Goal: Transaction & Acquisition: Purchase product/service

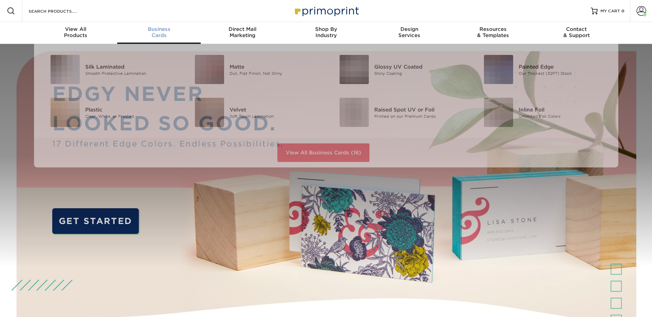
click at [164, 29] on span "Business" at bounding box center [158, 29] width 83 height 6
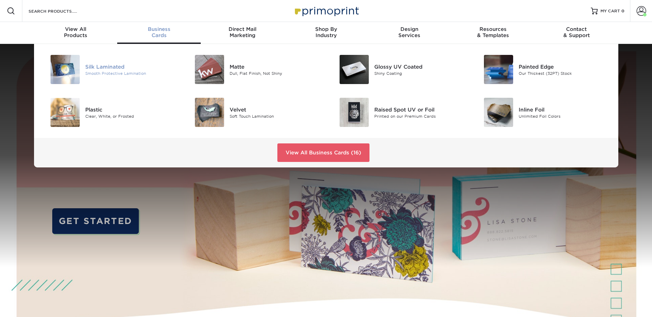
click at [105, 64] on div "Silk Laminated" at bounding box center [130, 67] width 91 height 8
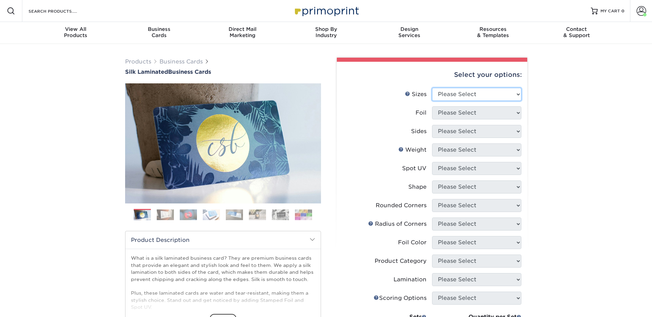
click at [449, 94] on select "Please Select 1.5" x 3.5" - Mini 1.75" x 3.5" - Mini 2" x 2" - Square 2" x 3" -…" at bounding box center [476, 94] width 89 height 13
select select "2.00x3.50"
click at [432, 88] on select "Please Select 1.5" x 3.5" - Mini 1.75" x 3.5" - Mini 2" x 2" - Square 2" x 3" -…" at bounding box center [476, 94] width 89 height 13
click at [464, 113] on select "Please Select Yes No" at bounding box center [476, 112] width 89 height 13
select select "0"
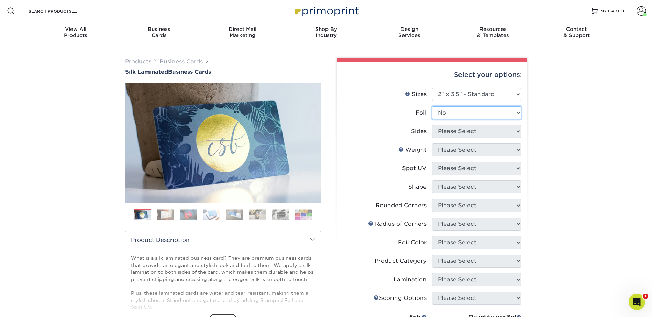
click at [432, 106] on select "Please Select Yes No" at bounding box center [476, 112] width 89 height 13
click at [463, 129] on select "Please Select Print Both Sides Print Front Only" at bounding box center [476, 131] width 89 height 13
select select "13abbda7-1d64-4f25-8bb2-c179b224825d"
click at [432, 125] on select "Please Select Print Both Sides Print Front Only" at bounding box center [476, 131] width 89 height 13
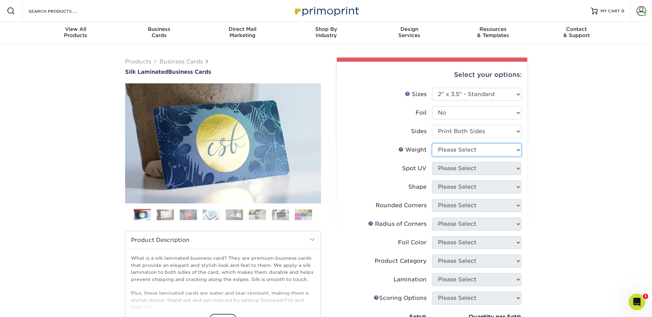
click at [460, 152] on select "Please Select 16PT" at bounding box center [476, 150] width 89 height 13
select select "16PT"
click at [432, 144] on select "Please Select 16PT" at bounding box center [476, 150] width 89 height 13
click at [456, 167] on select "Please Select No Spot UV Front and Back (Both Sides) Front Only Back Only" at bounding box center [476, 168] width 89 height 13
select select "3"
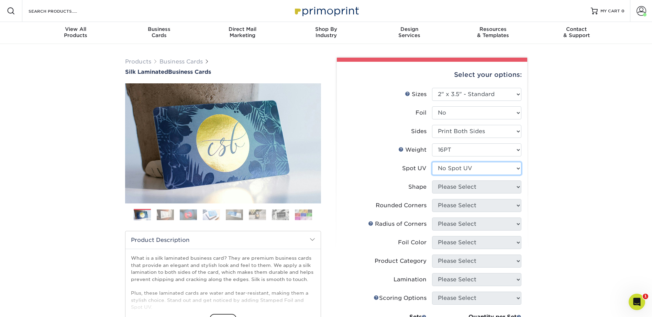
click at [432, 162] on select "Please Select No Spot UV Front and Back (Both Sides) Front Only Back Only" at bounding box center [476, 168] width 89 height 13
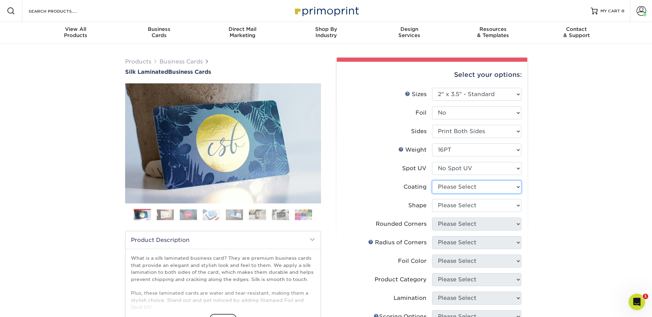
click at [456, 187] on select at bounding box center [476, 187] width 89 height 13
select select "3e7618de-abca-4bda-9f97-8b9129e913d8"
click at [432, 181] on select at bounding box center [476, 187] width 89 height 13
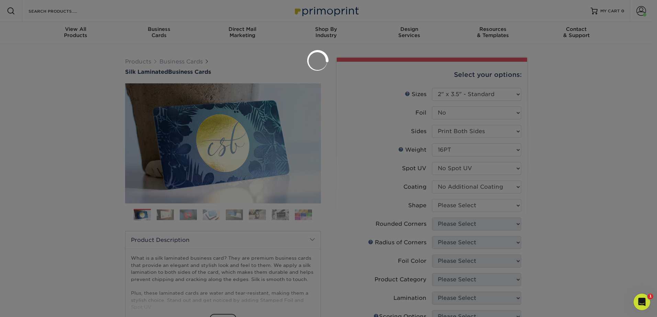
click at [456, 203] on div at bounding box center [328, 158] width 657 height 317
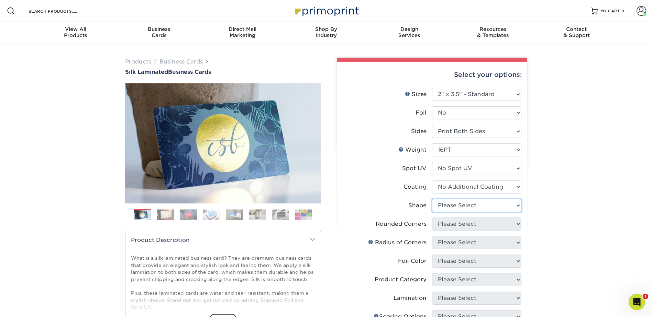
click at [456, 204] on select "Please Select Standard Oval" at bounding box center [476, 205] width 89 height 13
select select "standard"
click at [432, 199] on select "Please Select Standard Oval" at bounding box center [476, 205] width 89 height 13
click at [449, 227] on select "Please Select Yes - Round 2 Corners Yes - Round 4 Corners No" at bounding box center [476, 224] width 89 height 13
select select "0"
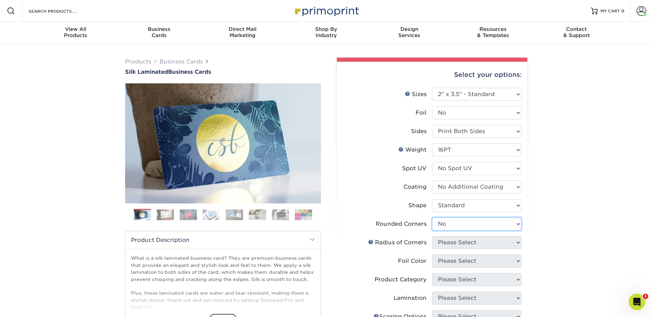
click at [432, 218] on select "Please Select Yes - Round 2 Corners Yes - Round 4 Corners No" at bounding box center [476, 224] width 89 height 13
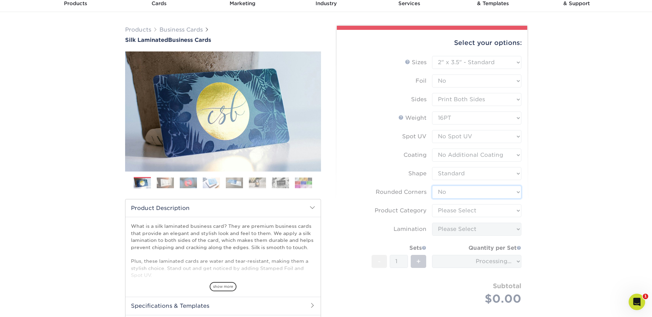
scroll to position [34, 0]
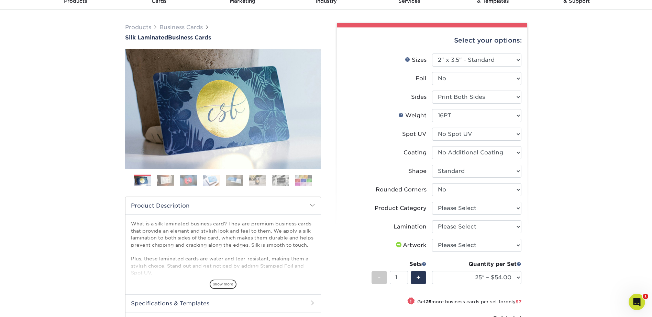
click at [562, 223] on div "Products Business Cards Silk Laminated Business Cards Previous Next" at bounding box center [326, 236] width 652 height 453
click at [481, 210] on select "Please Select Business Cards" at bounding box center [476, 208] width 89 height 13
select select "3b5148f1-0588-4f88-a218-97bcfdce65c1"
click at [432, 202] on select "Please Select Business Cards" at bounding box center [476, 208] width 89 height 13
click at [464, 227] on select "Please Select Silk" at bounding box center [476, 226] width 89 height 13
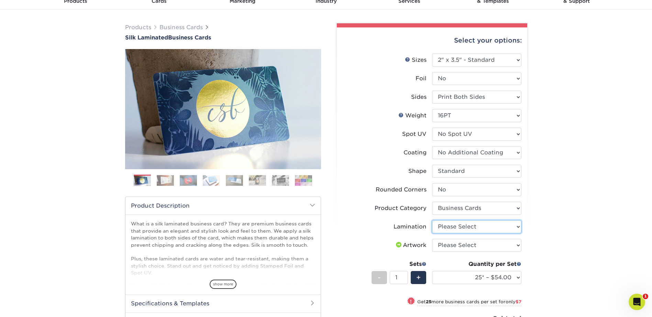
select select "ccacb42f-45f7-42d3-bbd3-7c8421cf37f0"
click at [432, 220] on select "Please Select Silk" at bounding box center [476, 226] width 89 height 13
click at [465, 245] on select "Please Select I will upload files I need a design - $100" at bounding box center [476, 245] width 89 height 13
select select "upload"
click at [432, 239] on select "Please Select I will upload files I need a design - $100" at bounding box center [476, 245] width 89 height 13
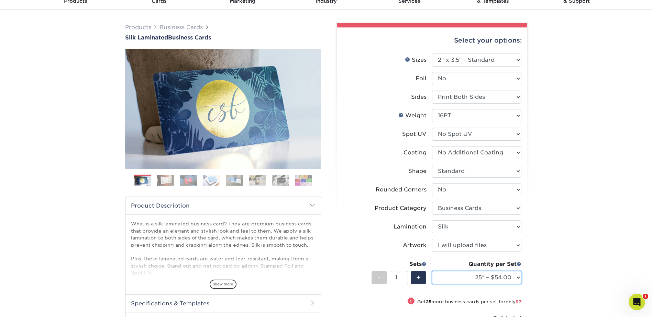
click at [462, 279] on select "25* – $54.00 50* – $61.00 75* – $68.00 100* – $75.00 250* – $82.00 500 – $86.00…" at bounding box center [476, 277] width 89 height 13
select select "100* – $75.00"
click at [432, 271] on select "25* – $54.00 50* – $61.00 75* – $68.00 100* – $75.00 250* – $82.00 500 – $86.00…" at bounding box center [476, 277] width 89 height 13
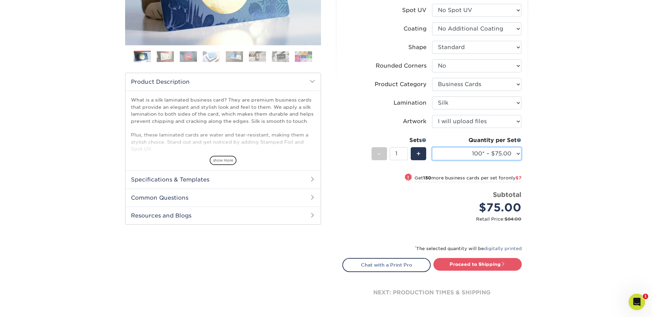
scroll to position [172, 0]
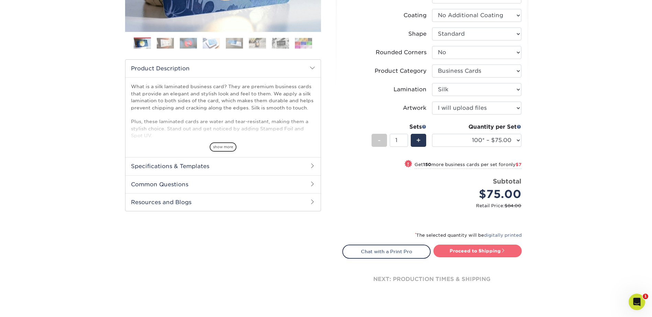
click at [482, 250] on link "Proceed to Shipping" at bounding box center [477, 251] width 88 height 12
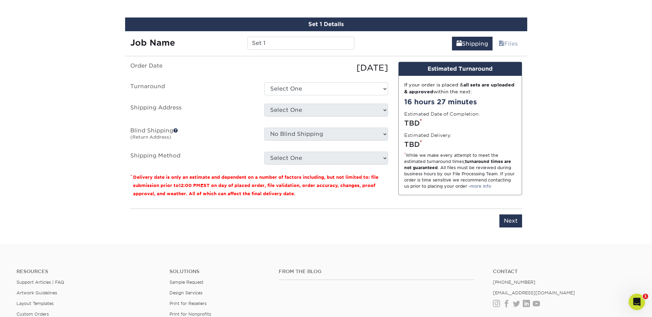
scroll to position [436, 0]
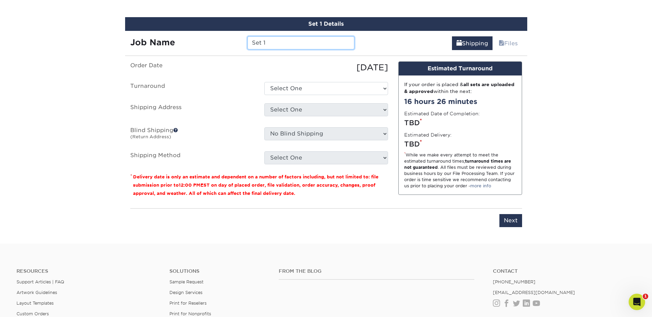
click at [280, 42] on input "Set 1" at bounding box center [300, 42] width 107 height 13
type input "VBermudez"
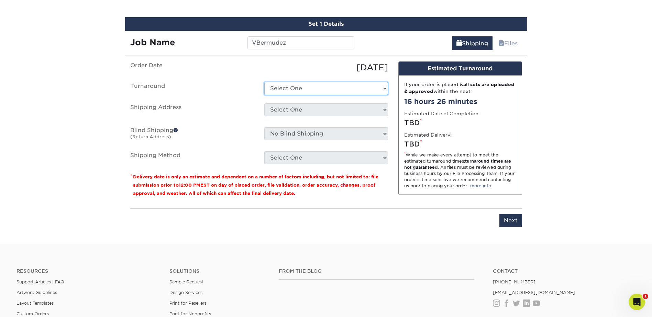
click at [313, 89] on select "Select One 2-4 Business Days 2 Day Next Business Day" at bounding box center [326, 88] width 124 height 13
select select "e8d6ad55-c448-4bce-ba25-c4c4dd4b9d0d"
click at [264, 82] on select "Select One 2-4 Business Days 2 Day Next Business Day" at bounding box center [326, 88] width 124 height 13
click at [299, 113] on select "Select One Adan Arreola Adolfo Ordonez Adolfo Ordonez Alfonso Toro Alicia Monta…" at bounding box center [326, 109] width 124 height 13
select select "277969"
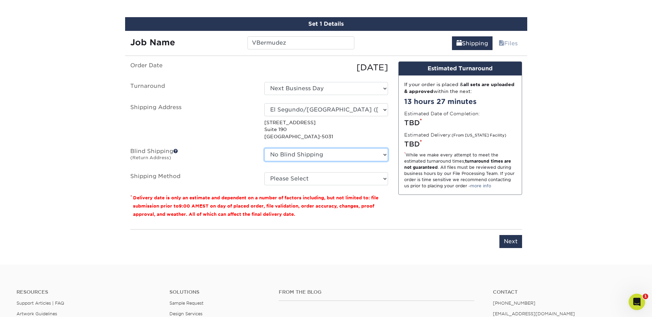
click at [330, 152] on select "No Blind Shipping Adan Arreola Adolfo Ordonez Adolfo Ordonez Alfonso Toro Alici…" at bounding box center [326, 154] width 124 height 13
select select "277969"
click at [264, 148] on select "No Blind Shipping Adan Arreola Adolfo Ordonez Adolfo Ordonez Alfonso Toro Alici…" at bounding box center [326, 154] width 124 height 13
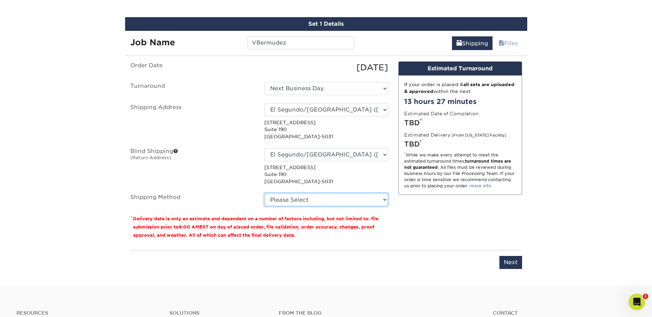
click at [293, 199] on select "Please Select Ground Shipping (+$7.84) 3 Day Shipping Service (+$15.34) 2 Day A…" at bounding box center [326, 199] width 124 height 13
select select "03"
click at [264, 193] on select "Please Select Ground Shipping (+$7.84) 3 Day Shipping Service (+$15.34) 2 Day A…" at bounding box center [326, 199] width 124 height 13
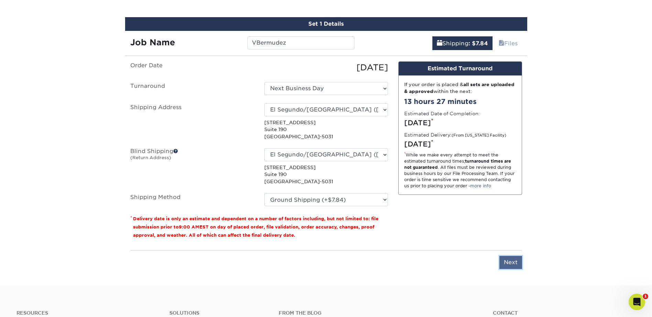
click at [512, 262] on input "Next" at bounding box center [510, 262] width 23 height 13
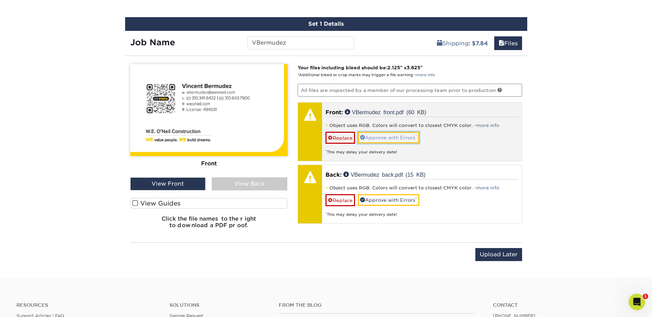
click at [394, 135] on link "Approve with Errors *" at bounding box center [388, 138] width 61 height 12
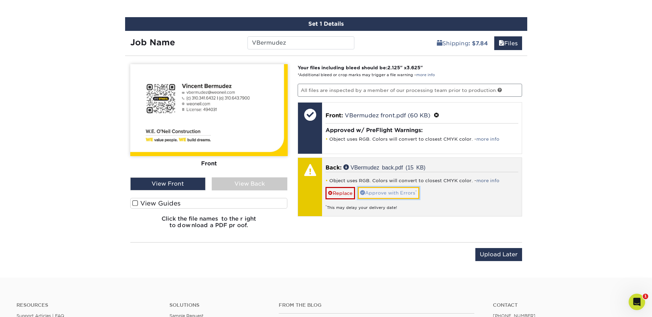
click at [384, 190] on link "Approve with Errors *" at bounding box center [388, 193] width 61 height 12
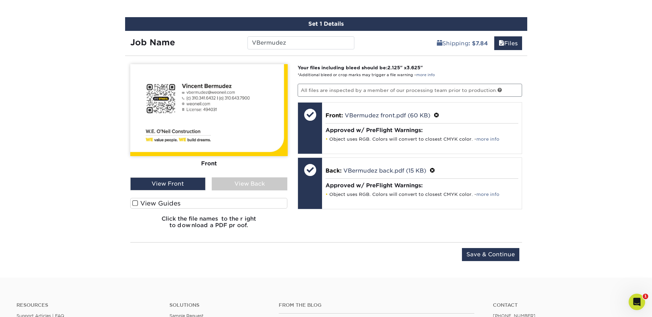
click at [231, 183] on div "View Back" at bounding box center [250, 184] width 76 height 13
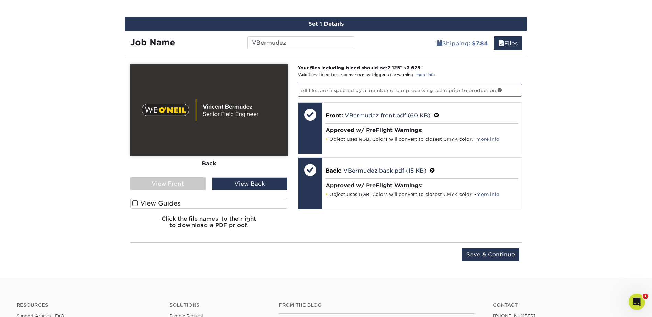
click at [172, 184] on div "View Front" at bounding box center [168, 184] width 76 height 13
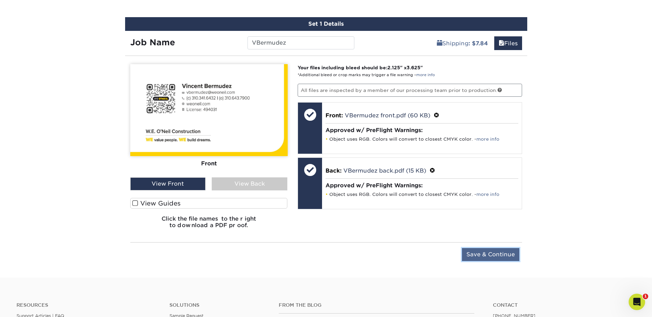
click at [478, 255] on input "Save & Continue" at bounding box center [490, 254] width 57 height 13
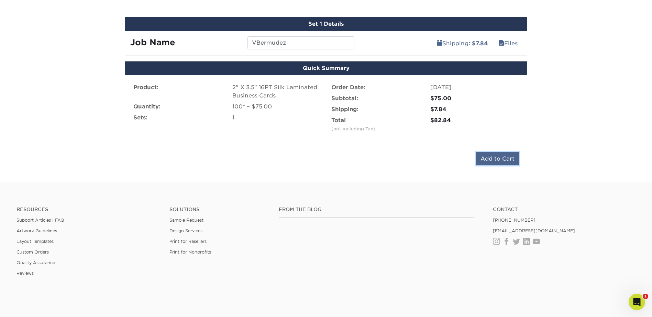
click at [476, 160] on input "Add to Cart" at bounding box center [497, 158] width 43 height 13
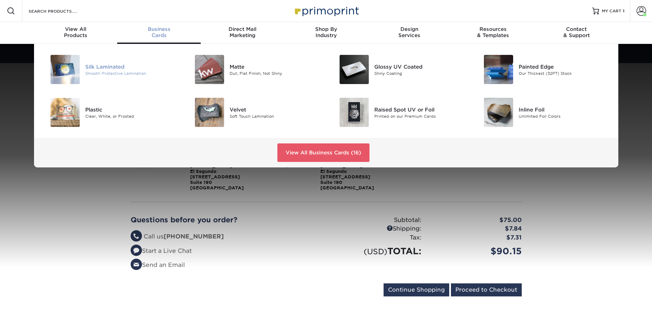
click at [111, 72] on div "Smooth Protective Lamination" at bounding box center [130, 73] width 91 height 6
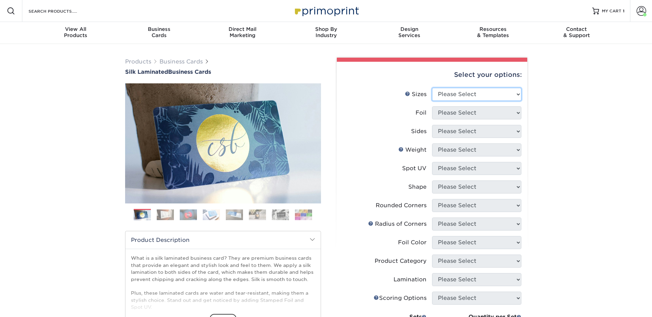
click at [449, 97] on select "Please Select 1.5" x 3.5" - Mini 1.75" x 3.5" - Mini 2" x 2" - Square 2" x 3" -…" at bounding box center [476, 94] width 89 height 13
select select "2.00x3.50"
click at [432, 88] on select "Please Select 1.5" x 3.5" - Mini 1.75" x 3.5" - Mini 2" x 2" - Square 2" x 3" -…" at bounding box center [476, 94] width 89 height 13
click at [464, 113] on select "Please Select Yes No" at bounding box center [476, 112] width 89 height 13
select select "0"
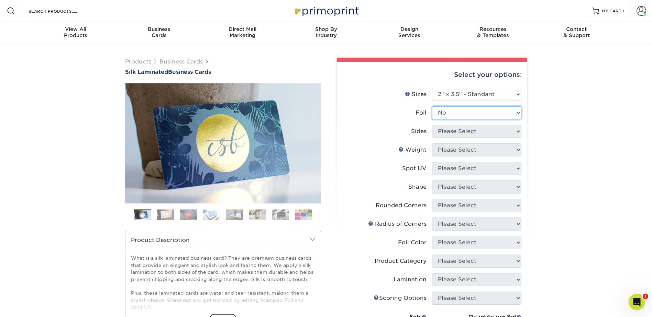
click at [432, 106] on select "Please Select Yes No" at bounding box center [476, 112] width 89 height 13
click at [460, 133] on select "Please Select Print Both Sides Print Front Only" at bounding box center [476, 131] width 89 height 13
select select "13abbda7-1d64-4f25-8bb2-c179b224825d"
click at [432, 125] on select "Please Select Print Both Sides Print Front Only" at bounding box center [476, 131] width 89 height 13
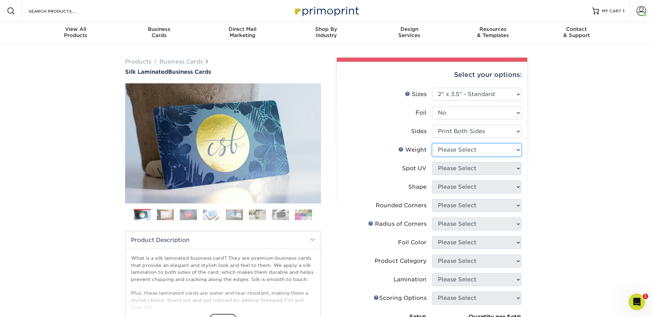
click at [460, 146] on select "Please Select 16PT" at bounding box center [476, 150] width 89 height 13
select select "16PT"
click at [432, 144] on select "Please Select 16PT" at bounding box center [476, 150] width 89 height 13
click at [456, 168] on select "Please Select No Spot UV Front and Back (Both Sides) Front Only Back Only" at bounding box center [476, 168] width 89 height 13
select select "3"
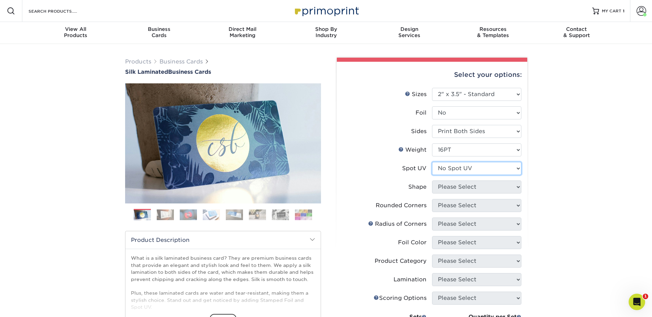
click at [432, 162] on select "Please Select No Spot UV Front and Back (Both Sides) Front Only Back Only" at bounding box center [476, 168] width 89 height 13
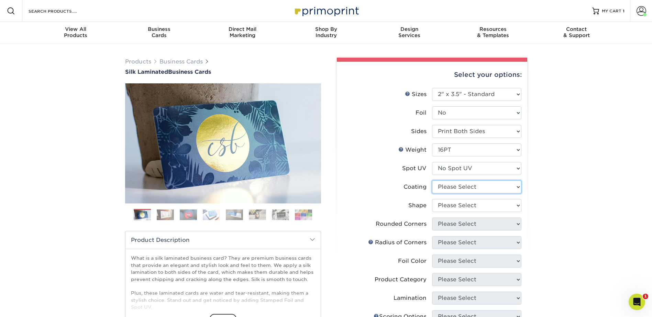
click at [451, 187] on select at bounding box center [476, 187] width 89 height 13
select select "3e7618de-abca-4bda-9f97-8b9129e913d8"
click at [432, 181] on select at bounding box center [476, 187] width 89 height 13
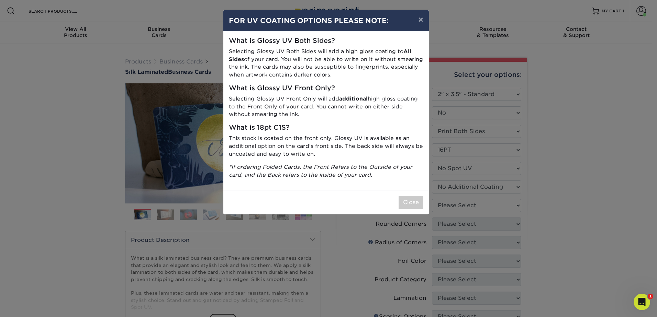
click at [451, 204] on div "× FOR UV COATING OPTIONS PLEASE NOTE: What is Glossy UV Both Sides? Selecting G…" at bounding box center [328, 158] width 657 height 317
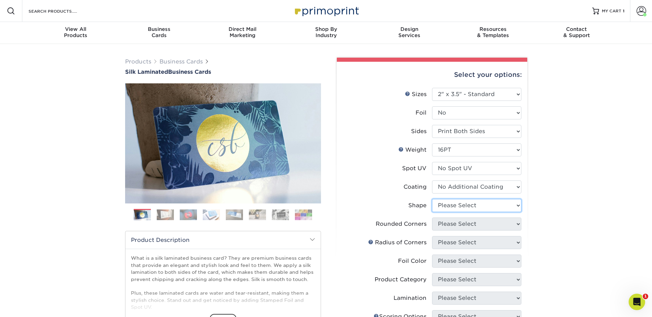
click at [451, 204] on select "Please Select Standard Oval" at bounding box center [476, 205] width 89 height 13
select select "standard"
click at [432, 199] on select "Please Select Standard Oval" at bounding box center [476, 205] width 89 height 13
click at [455, 225] on select "Please Select Yes - Round 2 Corners Yes - Round 4 Corners No" at bounding box center [476, 224] width 89 height 13
select select "0"
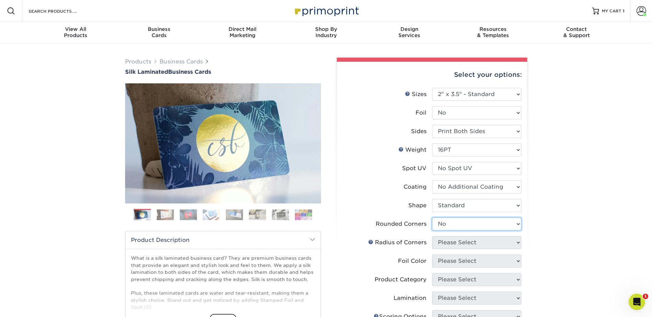
click at [432, 218] on select "Please Select Yes - Round 2 Corners Yes - Round 4 Corners No" at bounding box center [476, 224] width 89 height 13
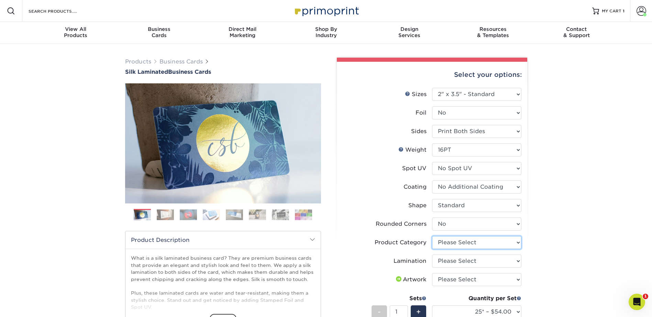
drag, startPoint x: 462, startPoint y: 243, endPoint x: 459, endPoint y: 246, distance: 3.9
click at [461, 244] on select "Please Select Business Cards" at bounding box center [476, 242] width 89 height 13
select select "3b5148f1-0588-4f88-a218-97bcfdce65c1"
click at [432, 236] on select "Please Select Business Cards" at bounding box center [476, 242] width 89 height 13
click at [451, 261] on select "Please Select Silk" at bounding box center [476, 261] width 89 height 13
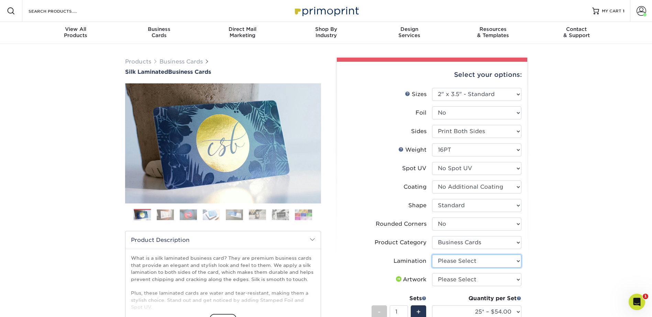
select select "ccacb42f-45f7-42d3-bbd3-7c8421cf37f0"
click at [432, 255] on select "Please Select Silk" at bounding box center [476, 261] width 89 height 13
click at [446, 279] on select "Please Select I will upload files I need a design - $100" at bounding box center [476, 279] width 89 height 13
select select "upload"
click at [432, 273] on select "Please Select I will upload files I need a design - $100" at bounding box center [476, 279] width 89 height 13
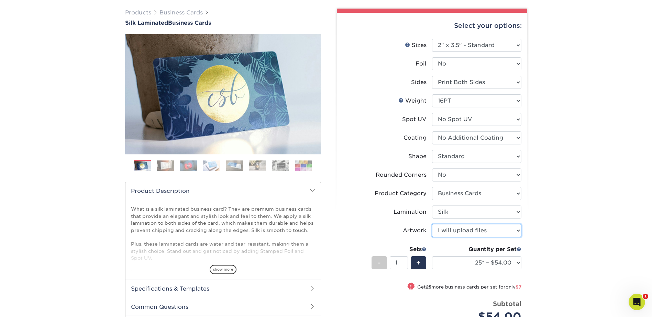
scroll to position [69, 0]
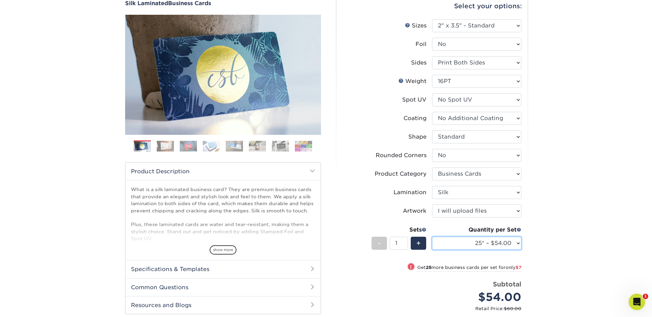
click at [476, 246] on select "25* – $54.00 50* – $61.00 75* – $68.00 100* – $75.00 250* – $82.00 500 – $86.00…" at bounding box center [476, 243] width 89 height 13
select select "100* – $75.00"
click at [432, 237] on select "25* – $54.00 50* – $61.00 75* – $68.00 100* – $75.00 250* – $82.00 500 – $86.00…" at bounding box center [476, 243] width 89 height 13
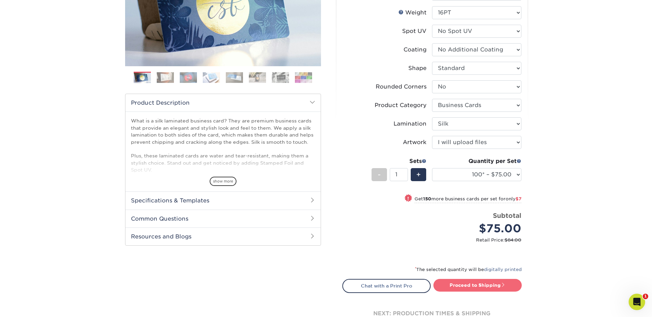
click at [480, 280] on link "Proceed to Shipping" at bounding box center [477, 285] width 88 height 12
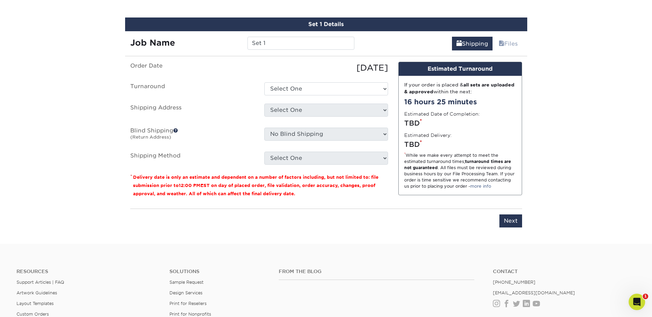
scroll to position [436, 0]
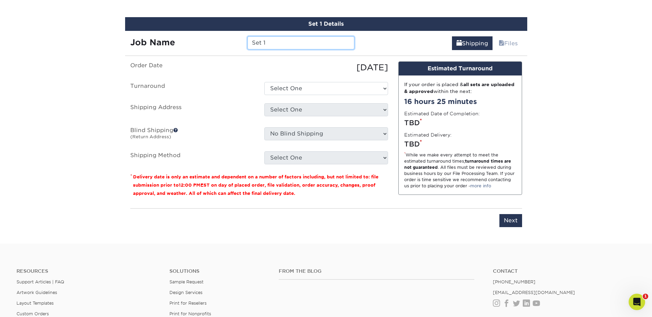
click at [290, 47] on input "Set 1" at bounding box center [300, 42] width 107 height 13
type input "LMigliorini"
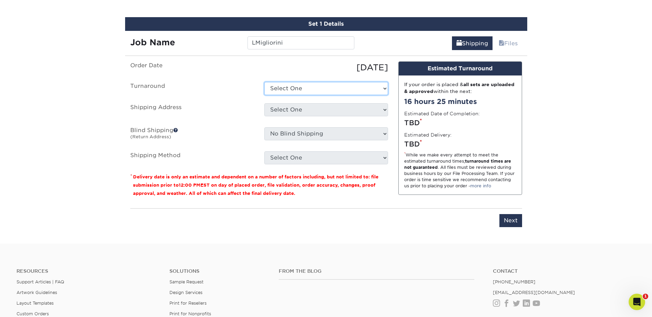
click at [319, 86] on select "Select One 2-4 Business Days 2 Day Next Business Day" at bounding box center [326, 88] width 124 height 13
select select "e8d6ad55-c448-4bce-ba25-c4c4dd4b9d0d"
click at [264, 82] on select "Select One 2-4 Business Days 2 Day Next Business Day" at bounding box center [326, 88] width 124 height 13
click at [305, 114] on select "Select One Adan Arreola Adolfo Ordonez Adolfo Ordonez Alfonso Toro Alicia Monta…" at bounding box center [326, 109] width 124 height 13
select select "277969"
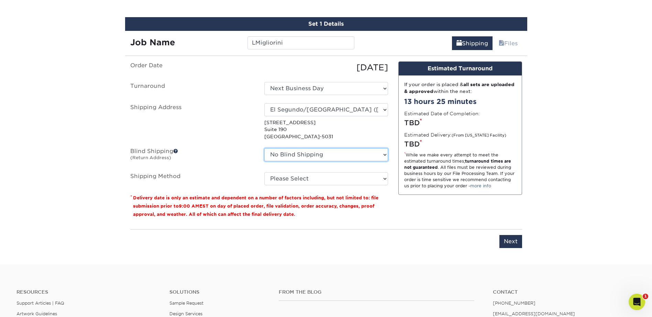
click at [319, 151] on select "No Blind Shipping Adan Arreola Adolfo Ordonez Adolfo Ordonez Alfonso Toro Alici…" at bounding box center [326, 154] width 124 height 13
select select "277969"
click at [264, 148] on select "No Blind Shipping Adan Arreola Adolfo Ordonez Adolfo Ordonez Alfonso Toro Alici…" at bounding box center [326, 154] width 124 height 13
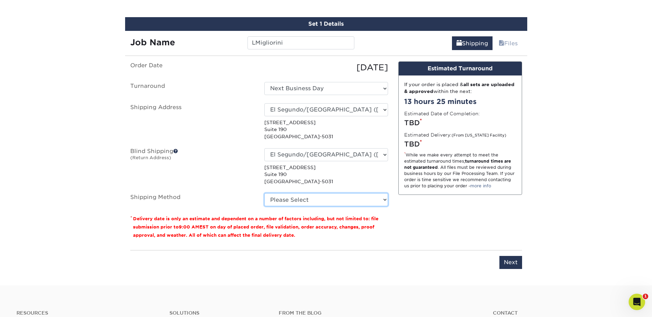
click at [301, 205] on select "Please Select Ground Shipping (+$7.84) 3 Day Shipping Service (+$15.34) 2 Day A…" at bounding box center [326, 199] width 124 height 13
select select "03"
click at [264, 193] on select "Please Select Ground Shipping (+$7.84) 3 Day Shipping Service (+$15.34) 2 Day A…" at bounding box center [326, 199] width 124 height 13
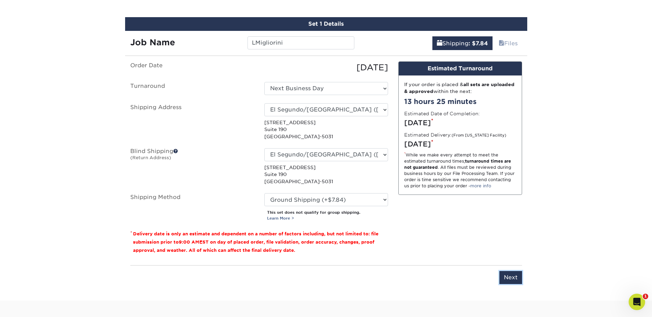
click at [513, 277] on input "Next" at bounding box center [510, 277] width 23 height 13
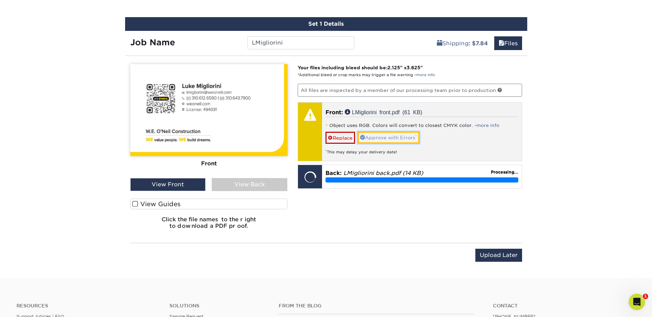
click at [407, 135] on link "Approve with Errors *" at bounding box center [388, 138] width 61 height 12
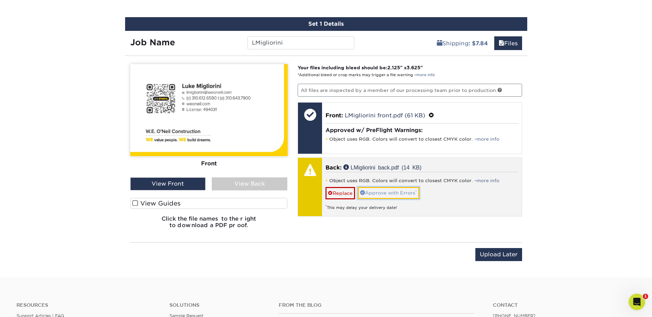
click at [388, 195] on link "Approve with Errors *" at bounding box center [388, 193] width 61 height 12
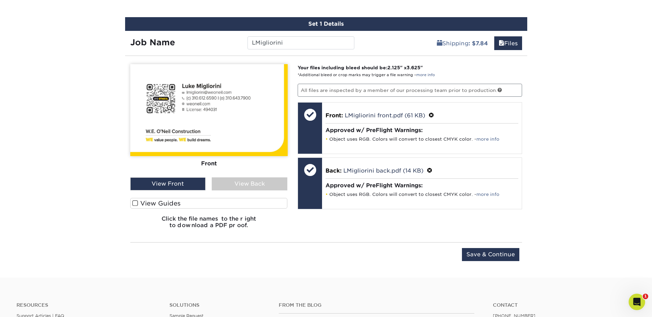
click at [271, 187] on div "View Back" at bounding box center [250, 184] width 76 height 13
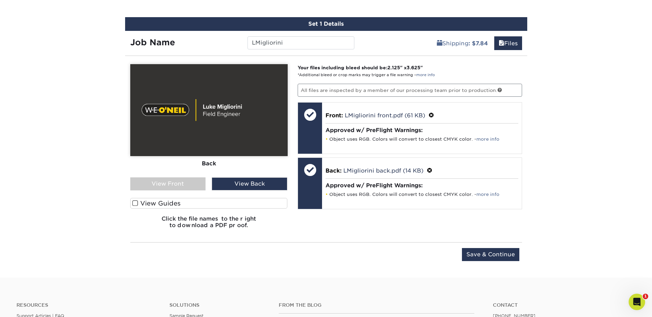
click at [178, 178] on div "View Front" at bounding box center [168, 184] width 76 height 13
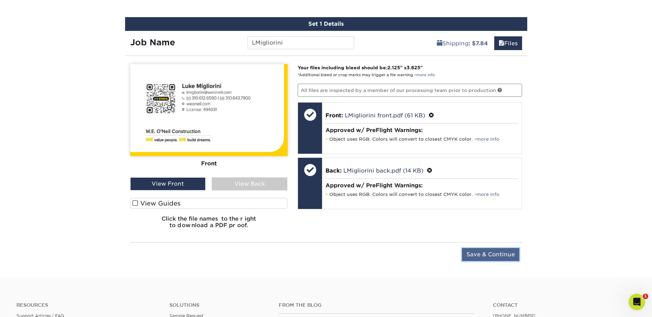
click at [500, 257] on input "Save & Continue" at bounding box center [490, 254] width 57 height 13
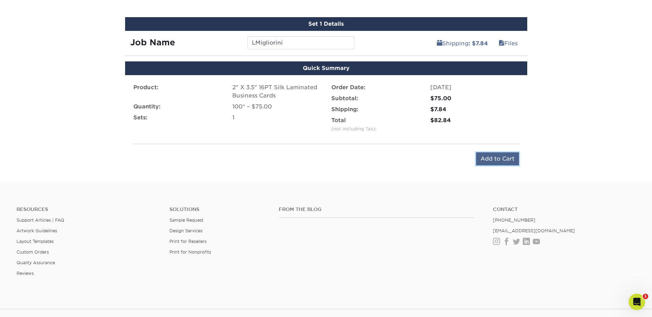
click at [490, 162] on input "Add to Cart" at bounding box center [497, 158] width 43 height 13
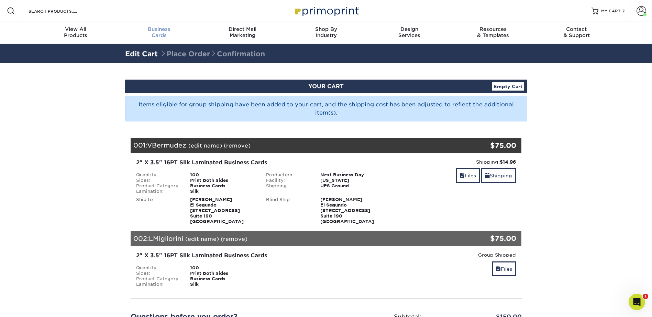
click at [160, 38] on div "Business Cards" at bounding box center [158, 32] width 83 height 12
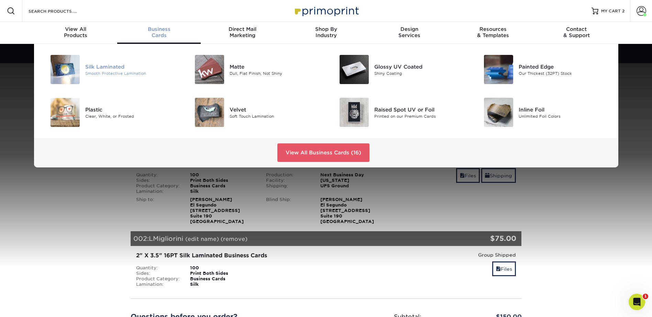
click at [105, 60] on div "Silk Laminated Smooth Protective Lamination" at bounding box center [133, 69] width 96 height 29
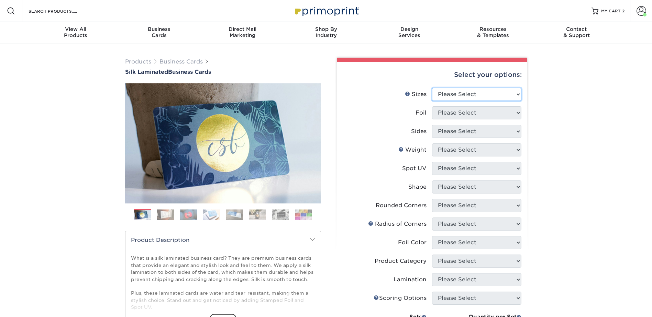
click at [461, 95] on select "Please Select 1.5" x 3.5" - Mini 1.75" x 3.5" - Mini 2" x 2" - Square 2" x 3" -…" at bounding box center [476, 94] width 89 height 13
select select "2.00x3.50"
click at [432, 88] on select "Please Select 1.5" x 3.5" - Mini 1.75" x 3.5" - Mini 2" x 2" - Square 2" x 3" -…" at bounding box center [476, 94] width 89 height 13
click at [473, 113] on select "Please Select Yes No" at bounding box center [476, 112] width 89 height 13
select select "0"
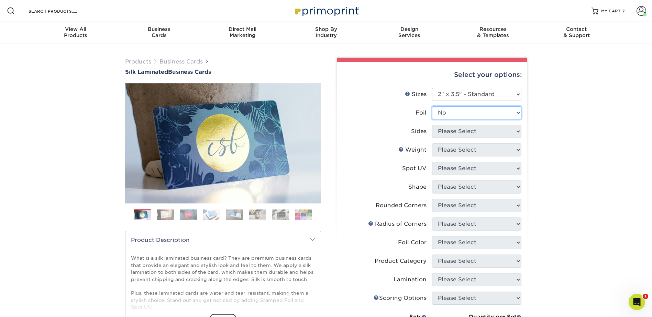
click at [432, 106] on select "Please Select Yes No" at bounding box center [476, 112] width 89 height 13
click at [464, 132] on select "Please Select Print Both Sides Print Front Only" at bounding box center [476, 131] width 89 height 13
select select "13abbda7-1d64-4f25-8bb2-c179b224825d"
click at [432, 125] on select "Please Select Print Both Sides Print Front Only" at bounding box center [476, 131] width 89 height 13
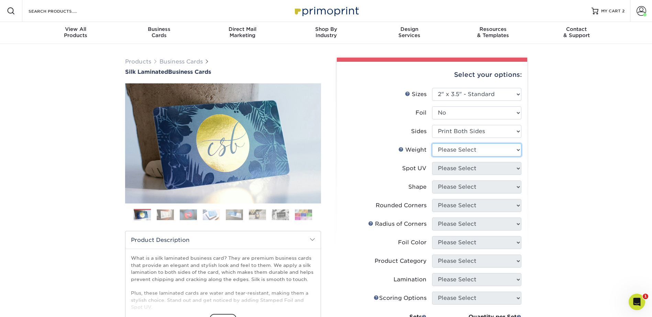
click at [459, 150] on select "Please Select 16PT" at bounding box center [476, 150] width 89 height 13
select select "16PT"
click at [432, 144] on select "Please Select 16PT" at bounding box center [476, 150] width 89 height 13
click at [458, 165] on select "Please Select No Spot UV Front and Back (Both Sides) Front Only Back Only" at bounding box center [476, 168] width 89 height 13
select select "3"
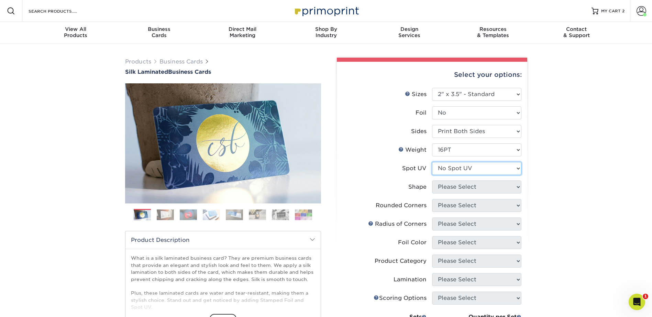
click at [432, 162] on select "Please Select No Spot UV Front and Back (Both Sides) Front Only Back Only" at bounding box center [476, 168] width 89 height 13
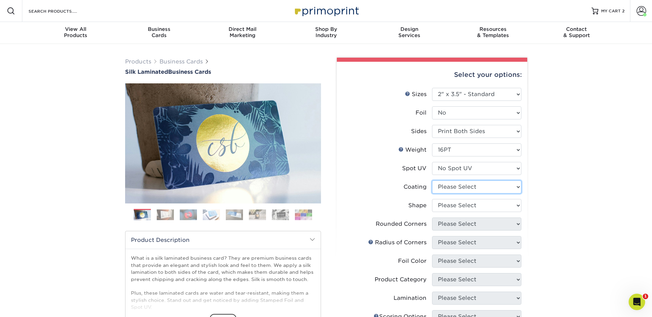
click at [456, 186] on select at bounding box center [476, 187] width 89 height 13
select select "3e7618de-abca-4bda-9f97-8b9129e913d8"
click at [432, 181] on select at bounding box center [476, 187] width 89 height 13
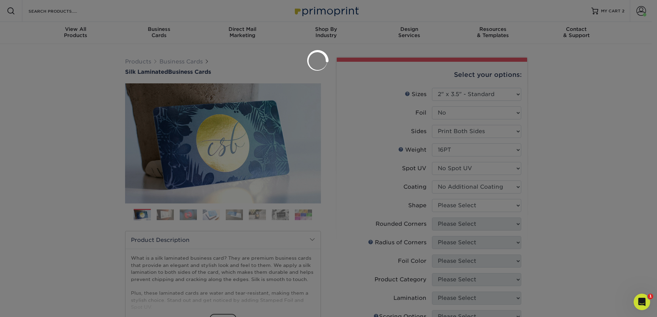
click at [453, 203] on div at bounding box center [328, 158] width 657 height 317
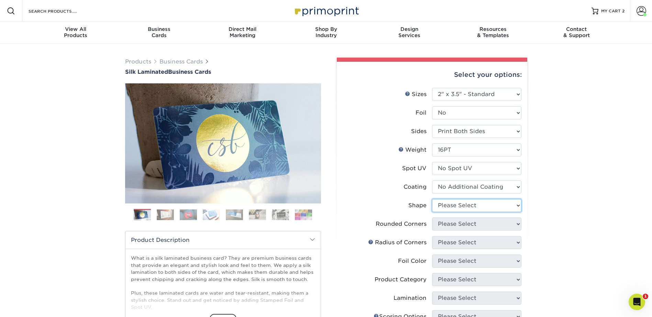
click at [451, 206] on select "Please Select Standard Oval" at bounding box center [476, 205] width 89 height 13
select select "standard"
click at [432, 199] on select "Please Select Standard Oval" at bounding box center [476, 205] width 89 height 13
click at [450, 218] on select "Please Select Yes - Round 2 Corners Yes - Round 4 Corners No" at bounding box center [476, 224] width 89 height 13
select select "0"
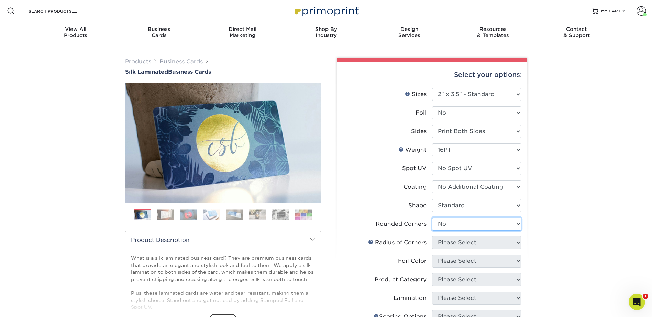
click at [432, 218] on select "Please Select Yes - Round 2 Corners Yes - Round 4 Corners No" at bounding box center [476, 224] width 89 height 13
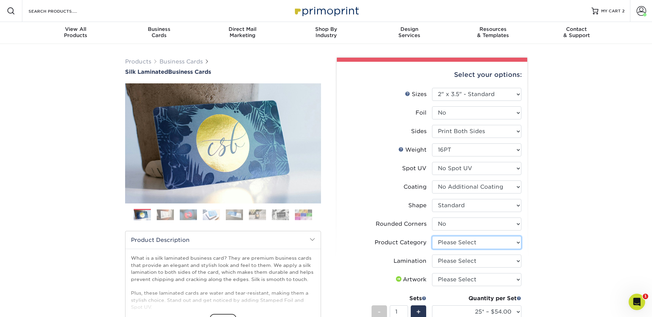
click at [461, 244] on select "Please Select Business Cards" at bounding box center [476, 242] width 89 height 13
select select "3b5148f1-0588-4f88-a218-97bcfdce65c1"
click at [432, 236] on select "Please Select Business Cards" at bounding box center [476, 242] width 89 height 13
click at [453, 259] on select "Please Select Silk" at bounding box center [476, 261] width 89 height 13
select select "ccacb42f-45f7-42d3-bbd3-7c8421cf37f0"
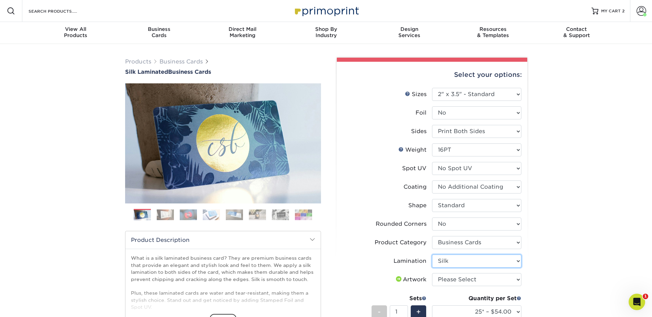
click at [432, 255] on select "Please Select Silk" at bounding box center [476, 261] width 89 height 13
click at [450, 280] on select "Please Select I will upload files I need a design - $100" at bounding box center [476, 279] width 89 height 13
select select "upload"
click at [432, 273] on select "Please Select I will upload files I need a design - $100" at bounding box center [476, 279] width 89 height 13
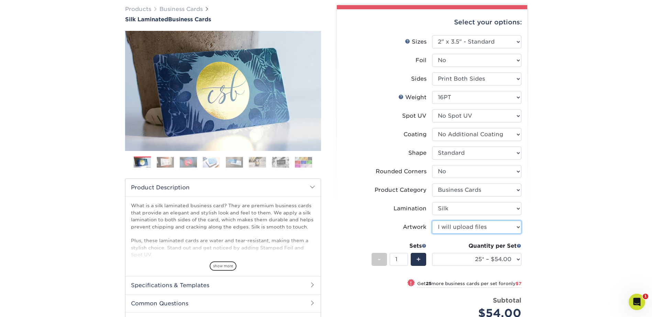
scroll to position [103, 0]
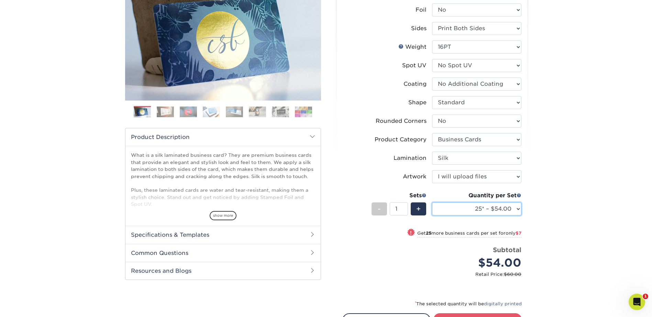
click at [483, 209] on select "25* – $54.00 50* – $61.00 75* – $68.00 100* – $75.00 250* – $82.00 500 – $86.00…" at bounding box center [476, 209] width 89 height 13
select select "100* – $75.00"
click at [432, 203] on select "25* – $54.00 50* – $61.00 75* – $68.00 100* – $75.00 250* – $82.00 500 – $86.00…" at bounding box center [476, 209] width 89 height 13
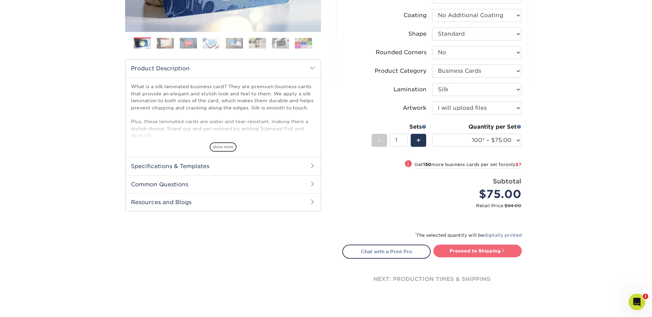
click at [495, 250] on link "Proceed to Shipping" at bounding box center [477, 251] width 88 height 12
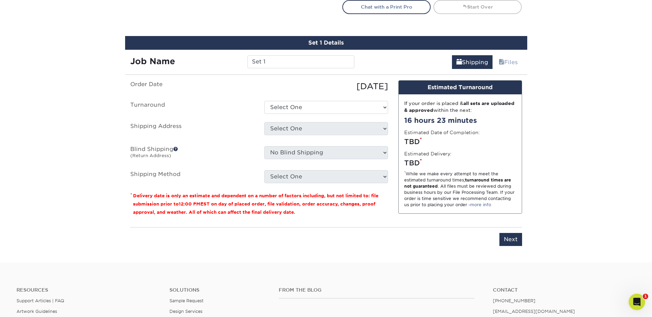
scroll to position [436, 0]
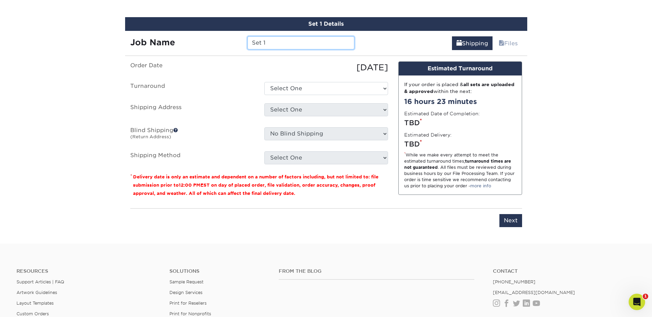
click at [280, 43] on input "Set 1" at bounding box center [300, 42] width 107 height 13
type input "J"
type input "RJorzack"
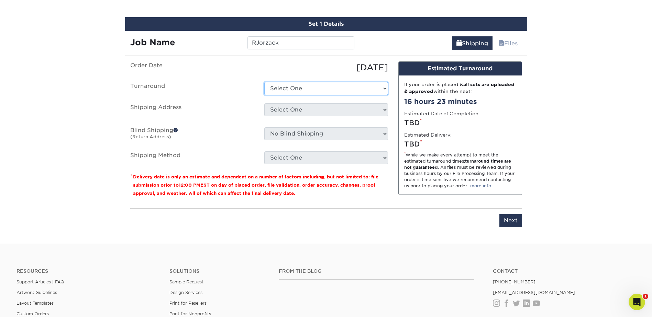
click at [281, 89] on select "Select One 2-4 Business Days 2 Day Next Business Day" at bounding box center [326, 88] width 124 height 13
select select "e8d6ad55-c448-4bce-ba25-c4c4dd4b9d0d"
click at [264, 82] on select "Select One 2-4 Business Days 2 Day Next Business Day" at bounding box center [326, 88] width 124 height 13
click at [293, 113] on select "Select One Adan Arreola Adolfo Ordonez Adolfo Ordonez Alfonso Toro Alicia Monta…" at bounding box center [326, 109] width 124 height 13
select select "277969"
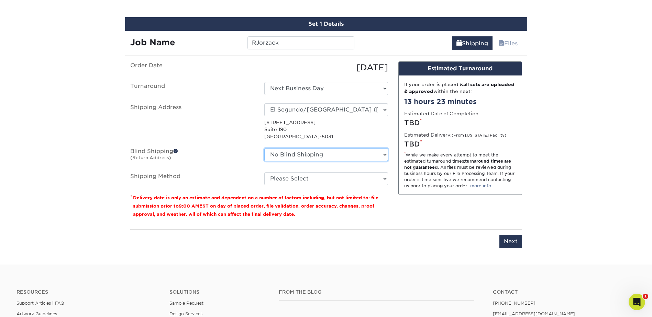
click at [345, 155] on select "No Blind Shipping Adan Arreola Adolfo Ordonez Adolfo Ordonez Alfonso Toro Alici…" at bounding box center [326, 154] width 124 height 13
select select "277969"
click at [264, 148] on select "No Blind Shipping Adan Arreola Adolfo Ordonez Adolfo Ordonez Alfonso Toro Alici…" at bounding box center [326, 154] width 124 height 13
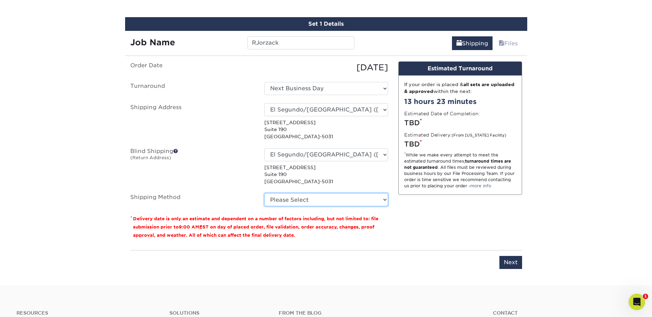
click at [316, 199] on select "Please Select Ground Shipping (+$7.84) 3 Day Shipping Service (+$15.34) 2 Day A…" at bounding box center [326, 199] width 124 height 13
select select "03"
click at [264, 193] on select "Please Select Ground Shipping (+$7.84) 3 Day Shipping Service (+$15.34) 2 Day A…" at bounding box center [326, 199] width 124 height 13
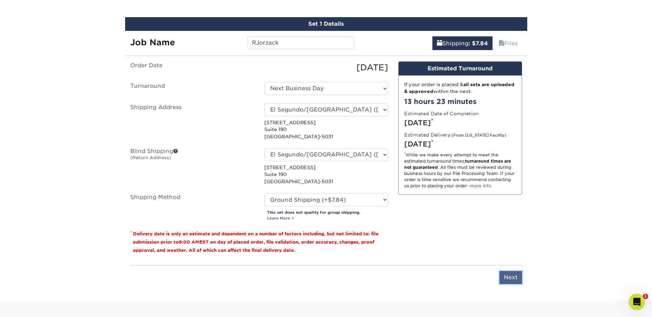
click at [510, 279] on input "Next" at bounding box center [510, 277] width 23 height 13
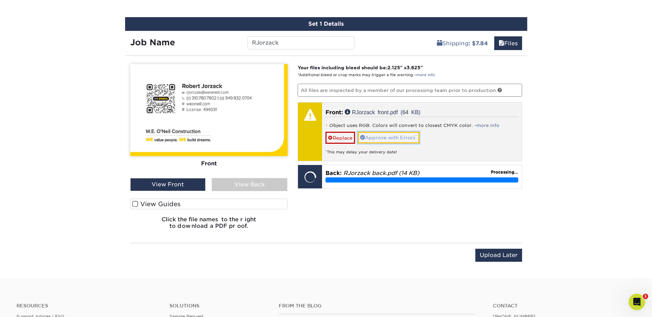
click at [404, 137] on link "Approve with Errors *" at bounding box center [388, 138] width 61 height 12
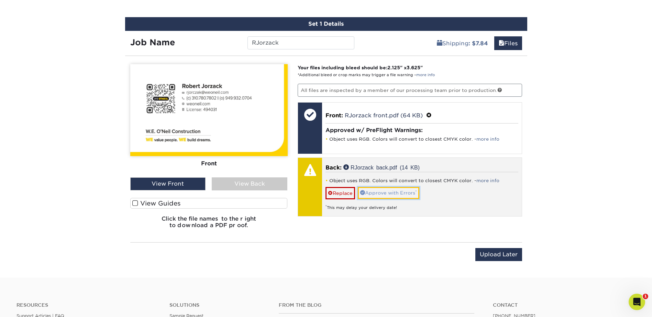
click at [392, 195] on link "Approve with Errors *" at bounding box center [388, 193] width 61 height 12
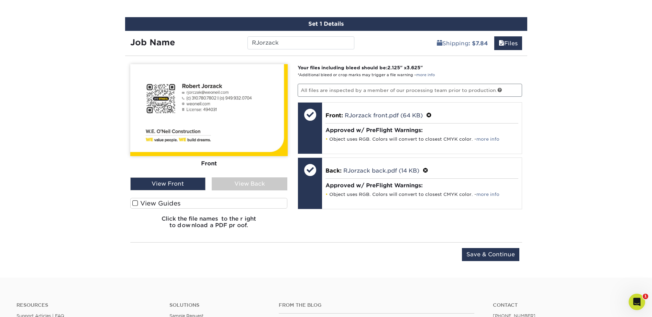
click at [238, 180] on div "View Back" at bounding box center [250, 184] width 76 height 13
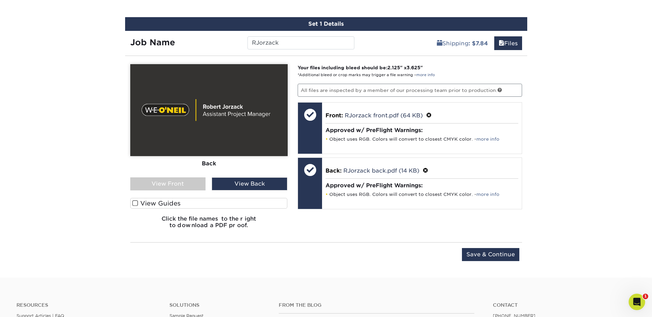
click at [183, 184] on div "View Front" at bounding box center [168, 184] width 76 height 13
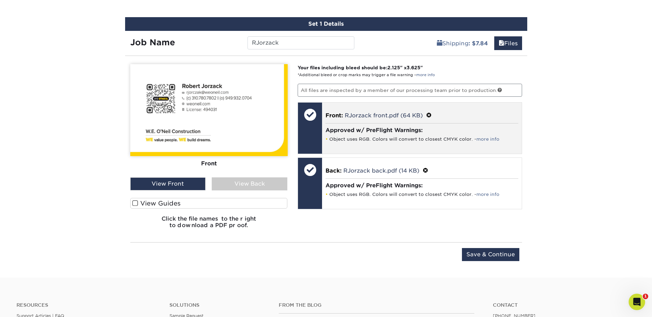
click at [429, 114] on span at bounding box center [428, 115] width 5 height 7
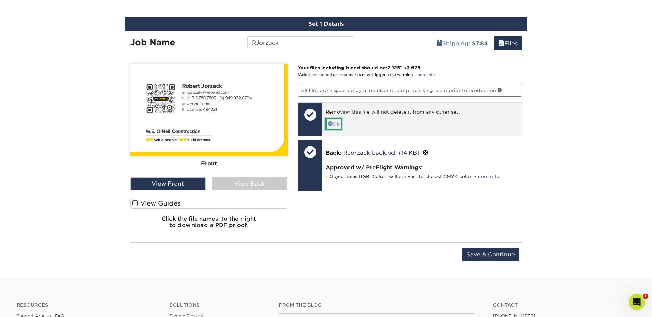
click at [333, 121] on link "Ok" at bounding box center [333, 124] width 16 height 12
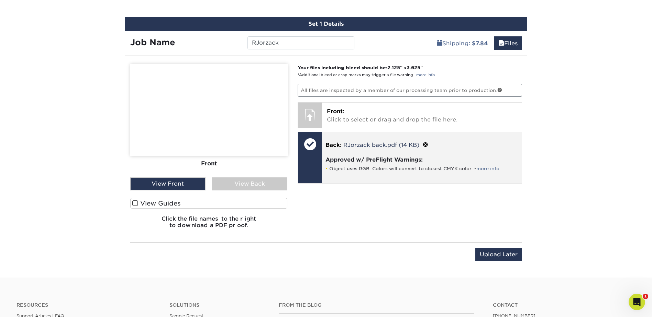
click at [424, 144] on span at bounding box center [424, 145] width 5 height 7
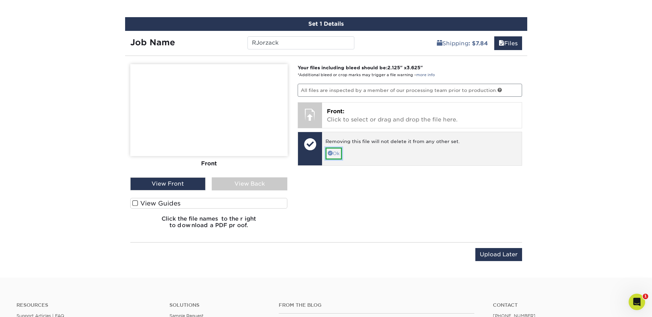
click at [340, 150] on link "Ok" at bounding box center [333, 154] width 16 height 12
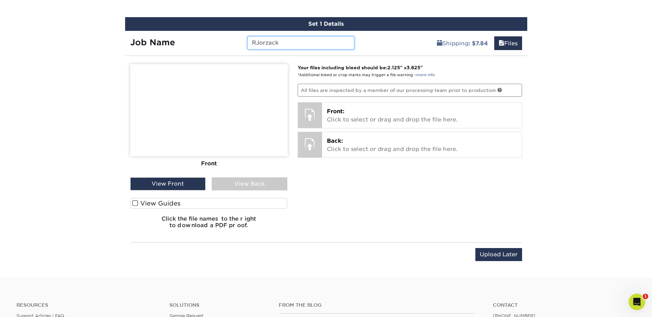
click at [269, 41] on input "RJorzack" at bounding box center [300, 42] width 107 height 13
click at [278, 43] on input "RJorczack" at bounding box center [300, 42] width 107 height 13
type input "RJorczak"
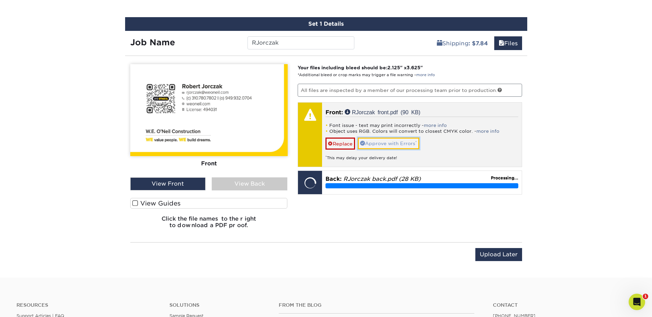
click at [396, 141] on link "Approve with Errors *" at bounding box center [388, 144] width 61 height 12
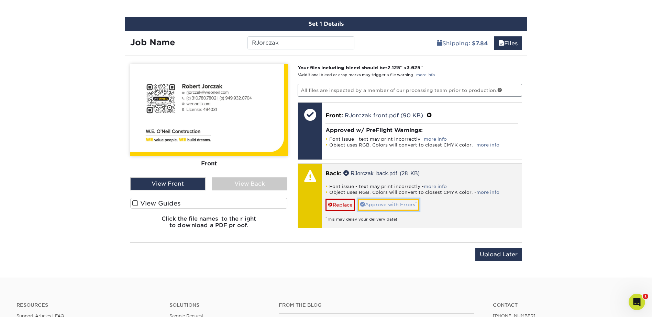
click at [386, 206] on link "Approve with Errors *" at bounding box center [388, 205] width 61 height 12
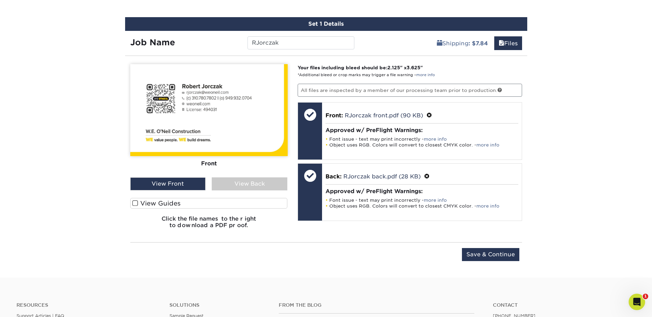
click at [233, 184] on div "View Back" at bounding box center [250, 184] width 76 height 13
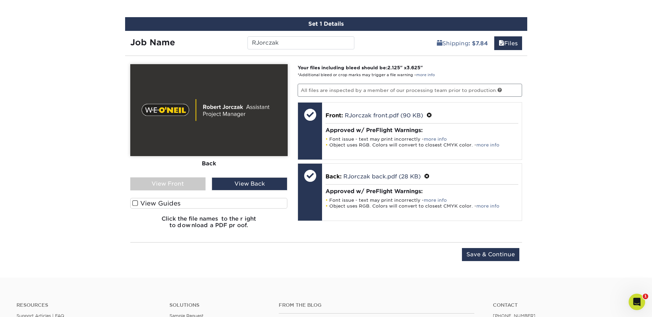
click at [180, 184] on div "View Front" at bounding box center [168, 184] width 76 height 13
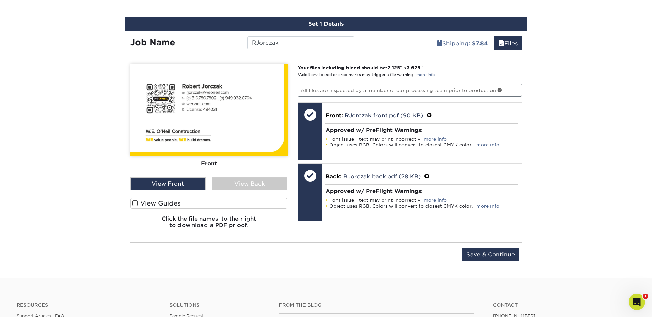
click at [225, 187] on div "View Back" at bounding box center [250, 184] width 76 height 13
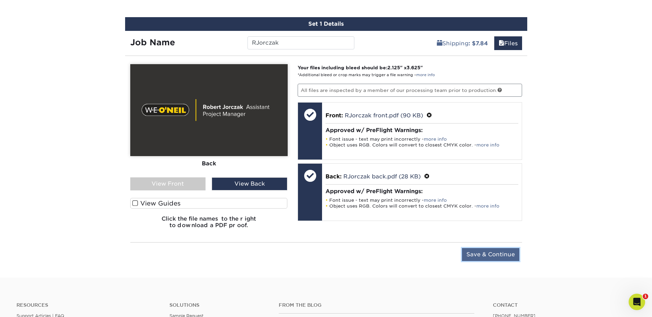
click at [501, 254] on input "Save & Continue" at bounding box center [490, 254] width 57 height 13
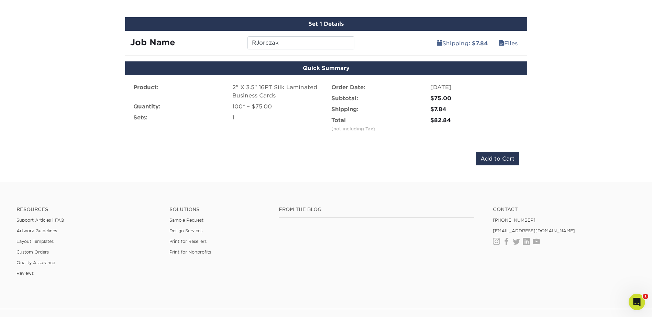
click at [494, 168] on div "Product: 2" X 3.5" 16PT Silk Laminated Business Cards Quantity: 100* – $75.00 S…" at bounding box center [326, 124] width 402 height 99
click at [494, 160] on input "Add to Cart" at bounding box center [497, 158] width 43 height 13
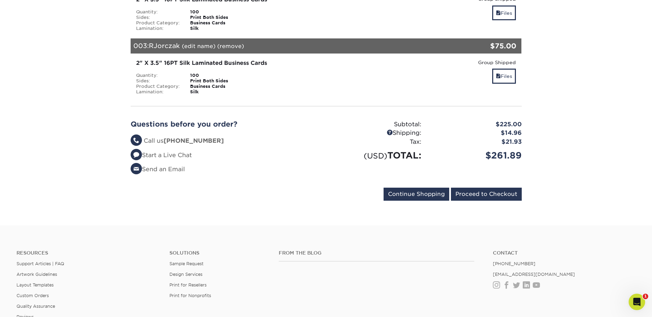
scroll to position [275, 0]
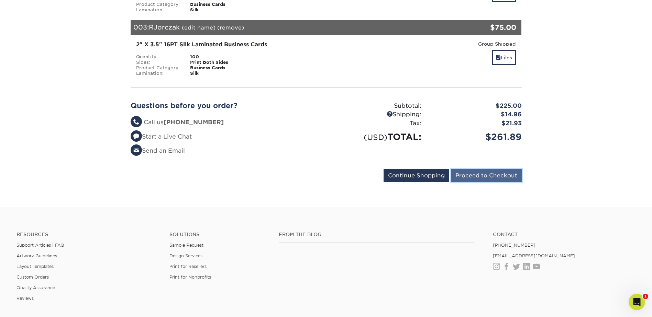
click at [497, 178] on input "Proceed to Checkout" at bounding box center [486, 175] width 71 height 13
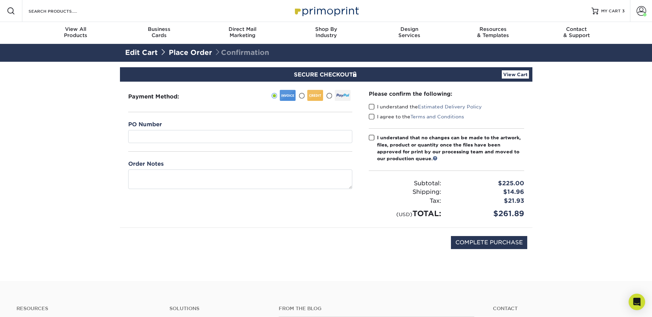
click at [198, 49] on link "Place Order" at bounding box center [190, 52] width 43 height 8
click at [142, 49] on link "Edit Cart" at bounding box center [141, 52] width 33 height 8
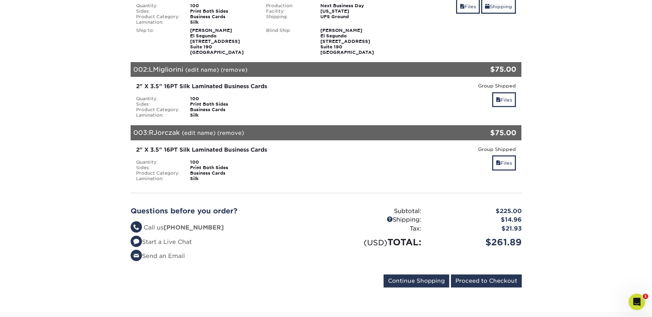
scroll to position [137, 0]
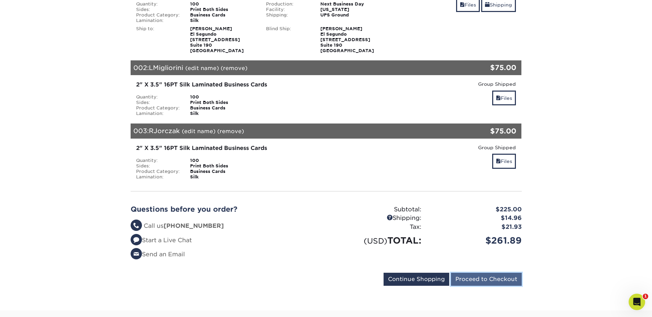
click at [500, 279] on input "Proceed to Checkout" at bounding box center [486, 279] width 71 height 13
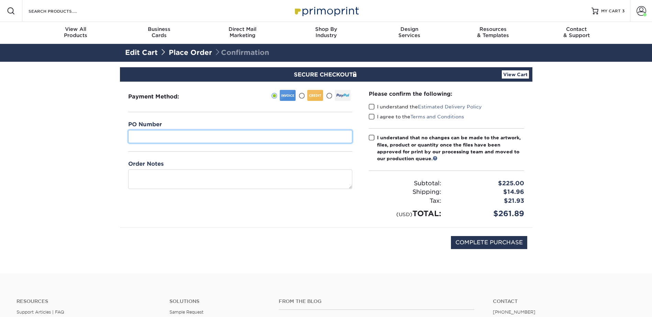
click at [158, 135] on input "text" at bounding box center [240, 136] width 224 height 13
type input "07"
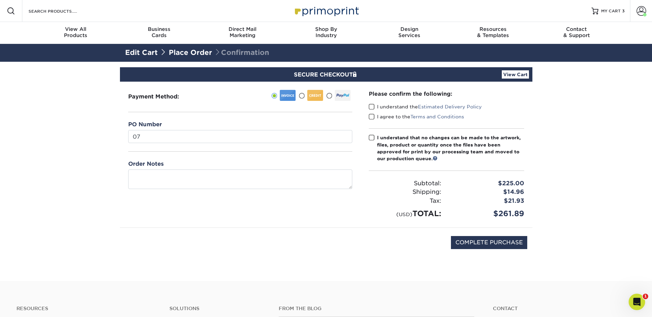
click at [370, 109] on span at bounding box center [372, 107] width 6 height 7
click at [0, 0] on input "I understand the Estimated Delivery Policy" at bounding box center [0, 0] width 0 height 0
click at [370, 117] on span at bounding box center [372, 117] width 6 height 7
click at [0, 0] on input "I agree to the Terms and Conditions" at bounding box center [0, 0] width 0 height 0
click at [369, 139] on span at bounding box center [372, 138] width 6 height 7
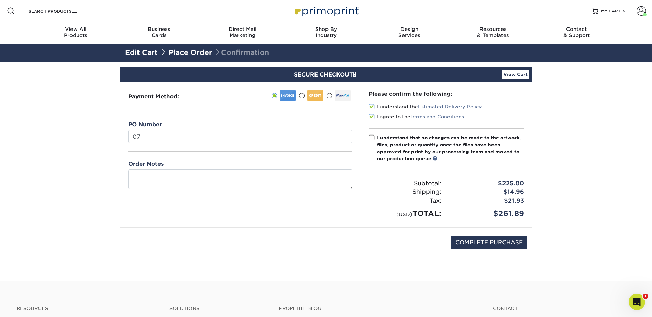
click at [0, 0] on input "I understand that no changes can be made to the artwork, files, product or quan…" at bounding box center [0, 0] width 0 height 0
click at [461, 239] on input "COMPLETE PURCHASE" at bounding box center [489, 242] width 76 height 13
type input "PROCESSING, PLEASE WAIT..."
